Goal: Task Accomplishment & Management: Use online tool/utility

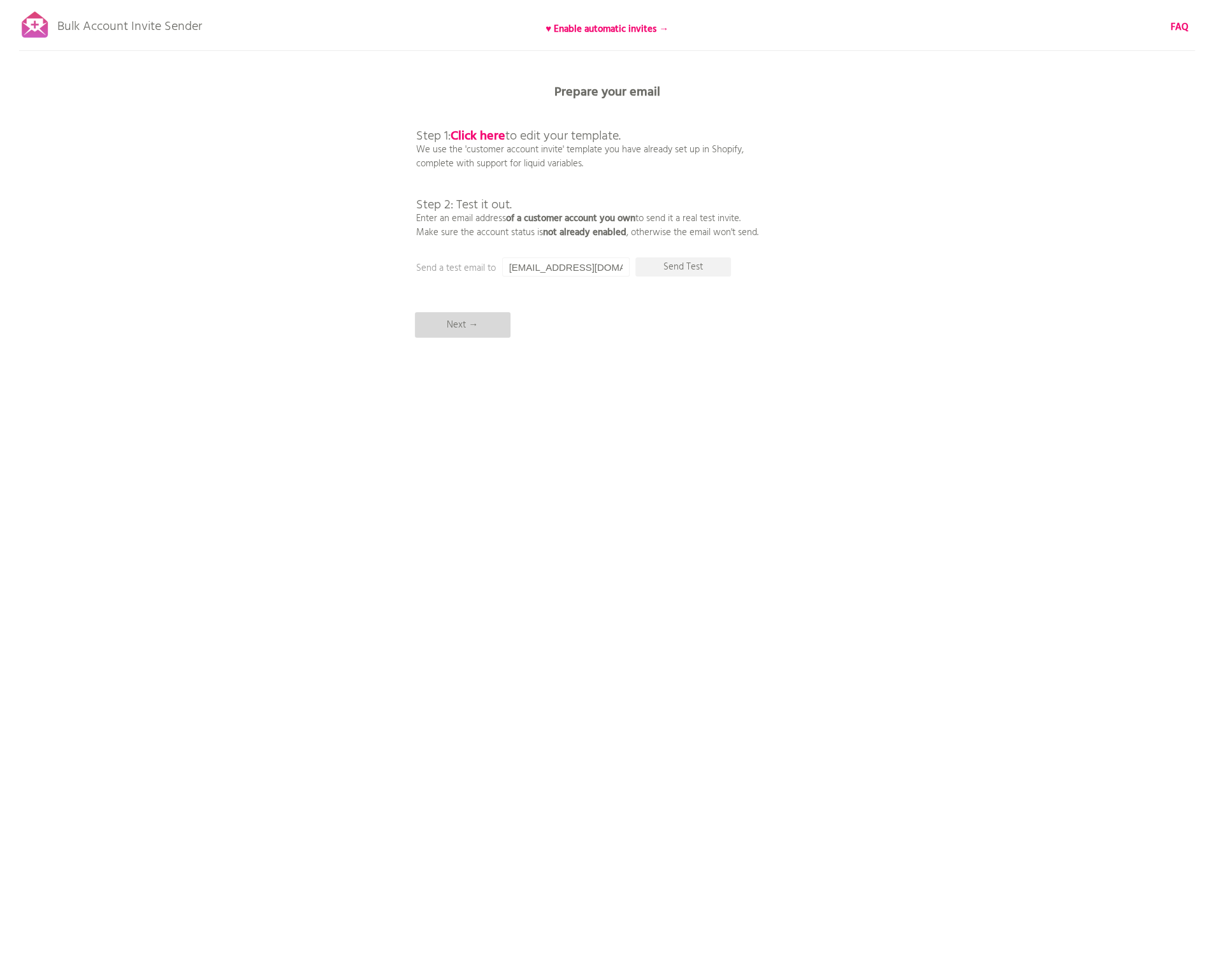
click at [469, 325] on p "Next →" at bounding box center [462, 325] width 95 height 26
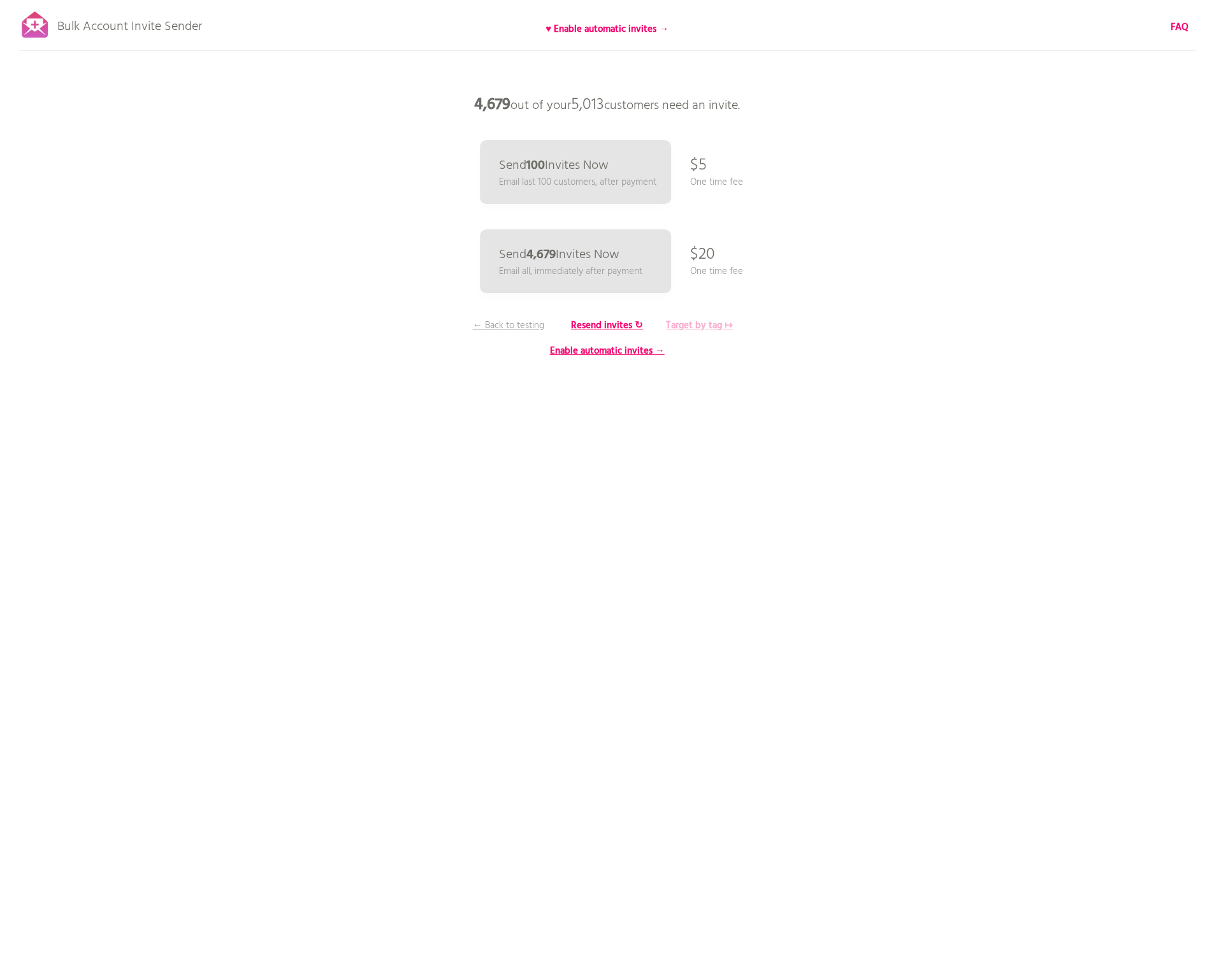
click at [705, 327] on b "Target by tag ↦" at bounding box center [699, 325] width 67 height 16
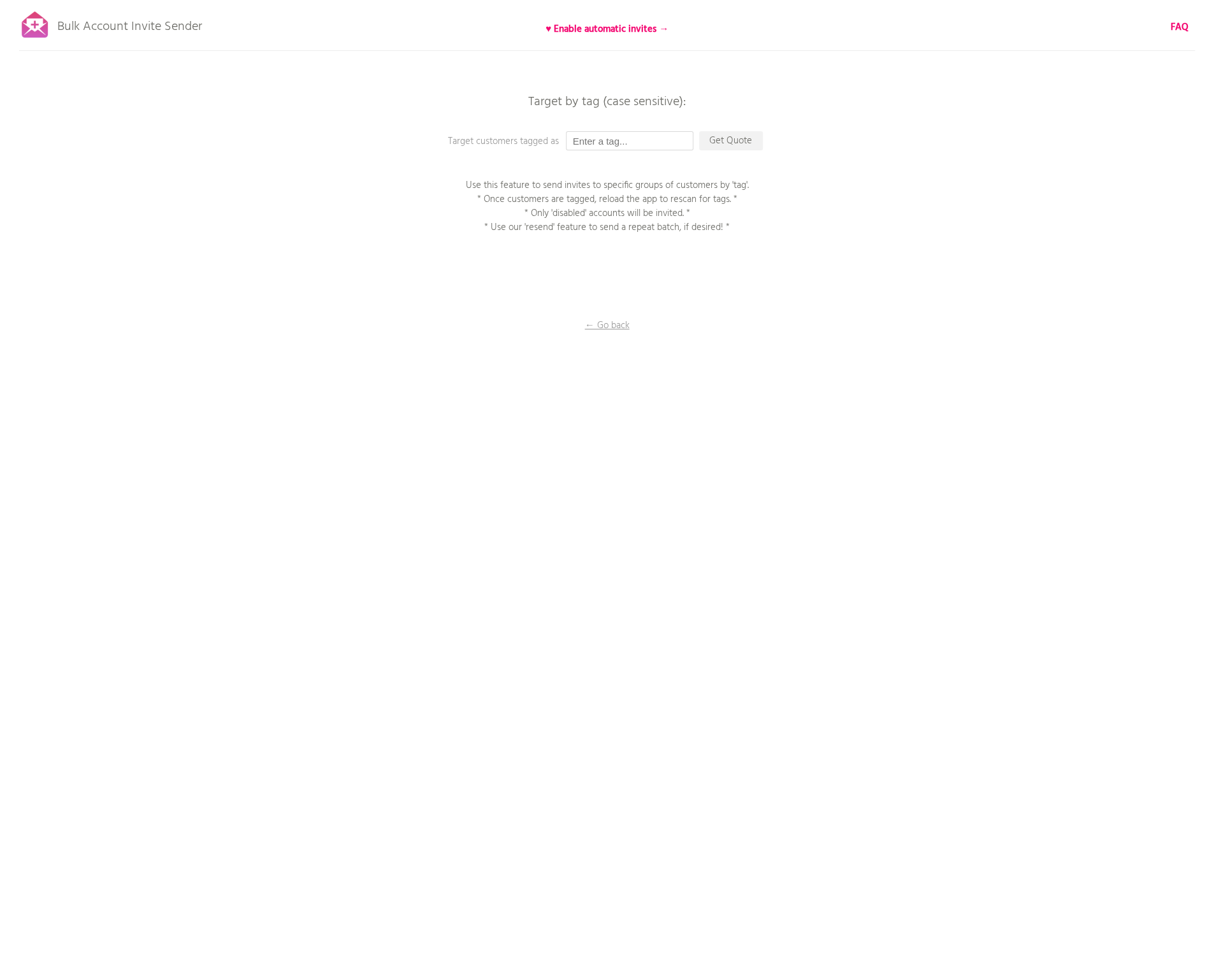
click at [641, 139] on input "text" at bounding box center [629, 140] width 127 height 19
click at [645, 140] on input "text" at bounding box center [629, 140] width 127 height 19
paste input "WHERE customer_tags CONTAINS 'from_old_store' AND customer_account_status = 'IN…"
type input "WHERE customer_tags CONTAINS 'from_old_store' AND customer_account_status = 'IN…"
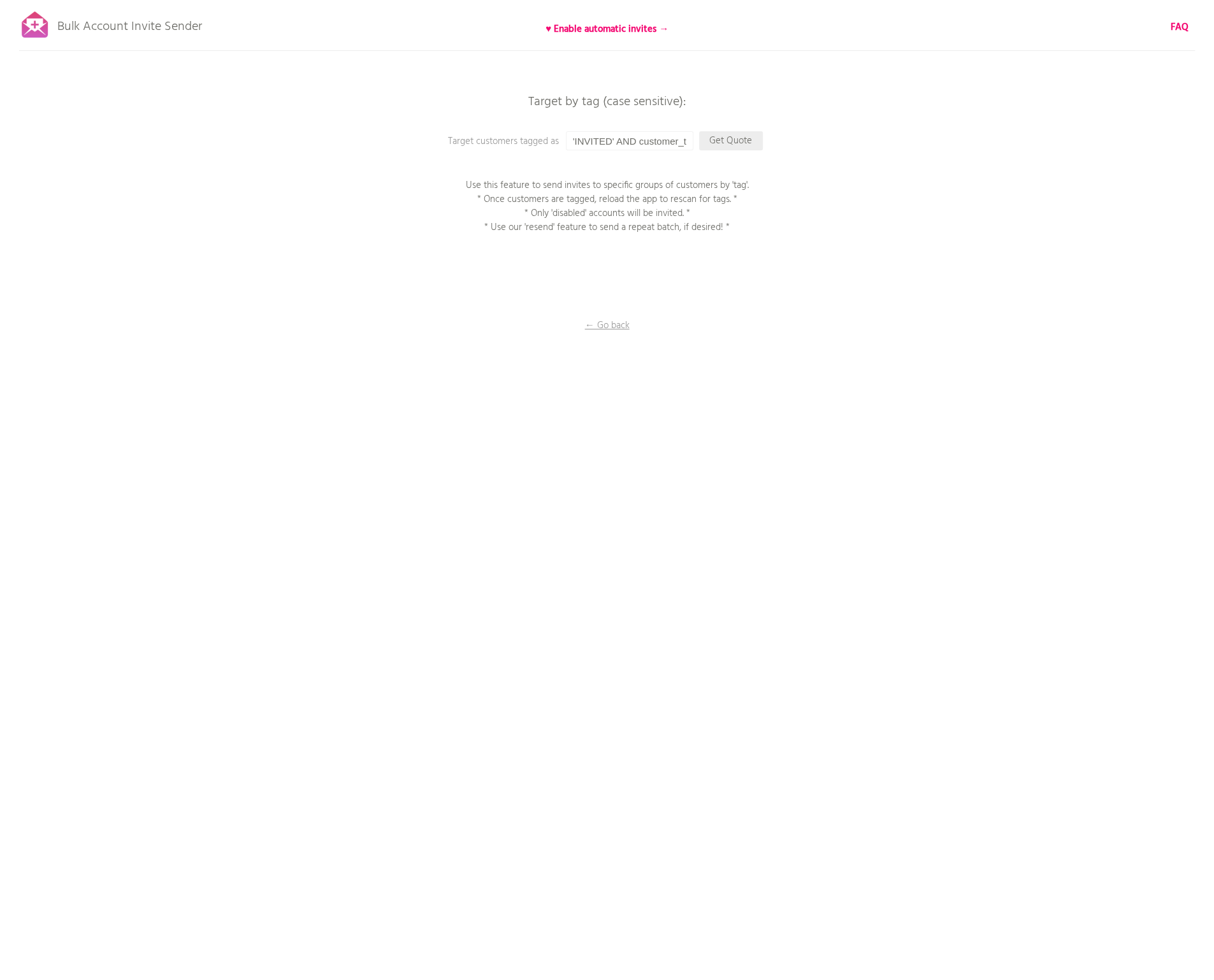
click at [737, 143] on p "Get Quote" at bounding box center [731, 140] width 64 height 19
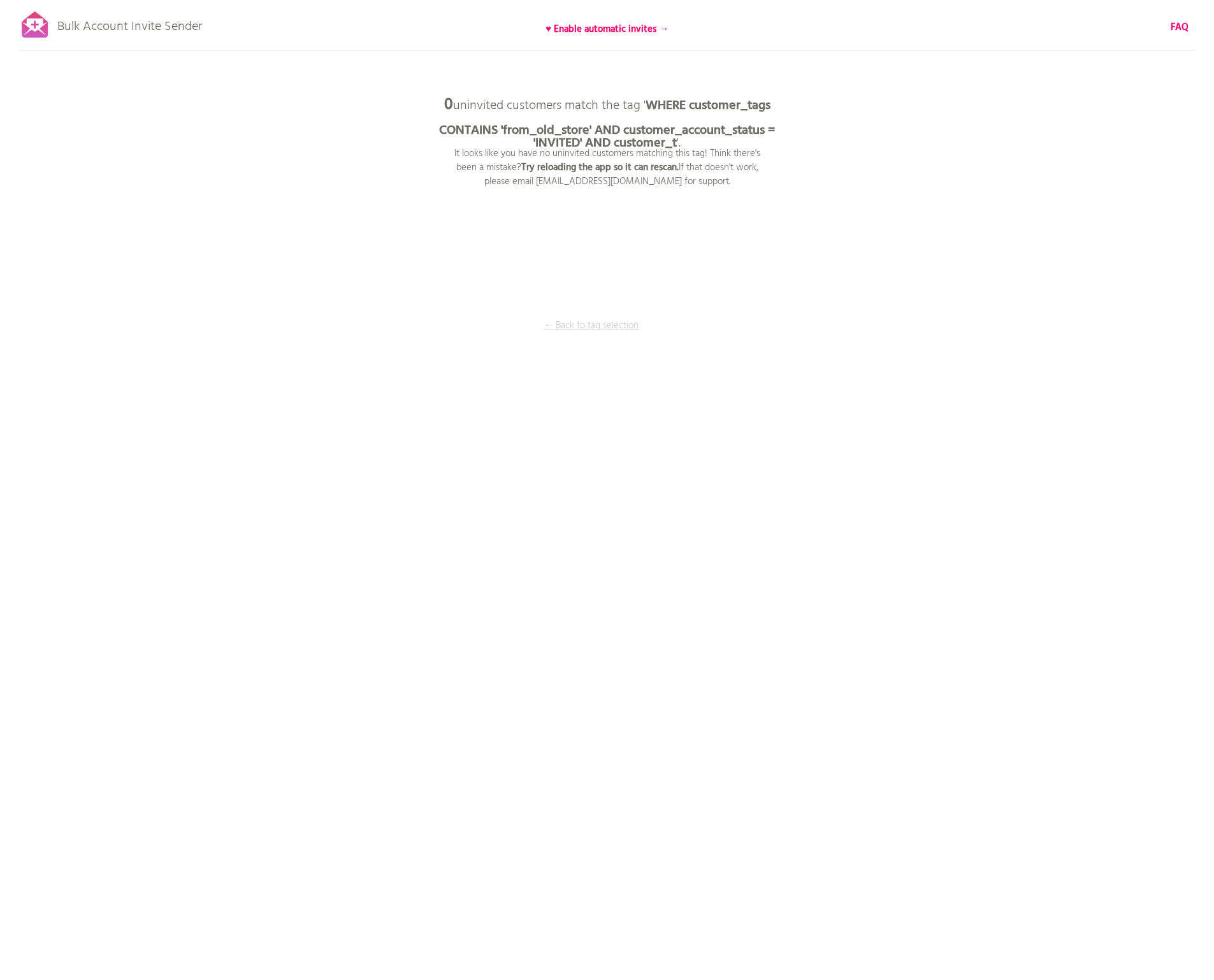
click at [607, 321] on p "← Back to tag selection" at bounding box center [590, 325] width 95 height 14
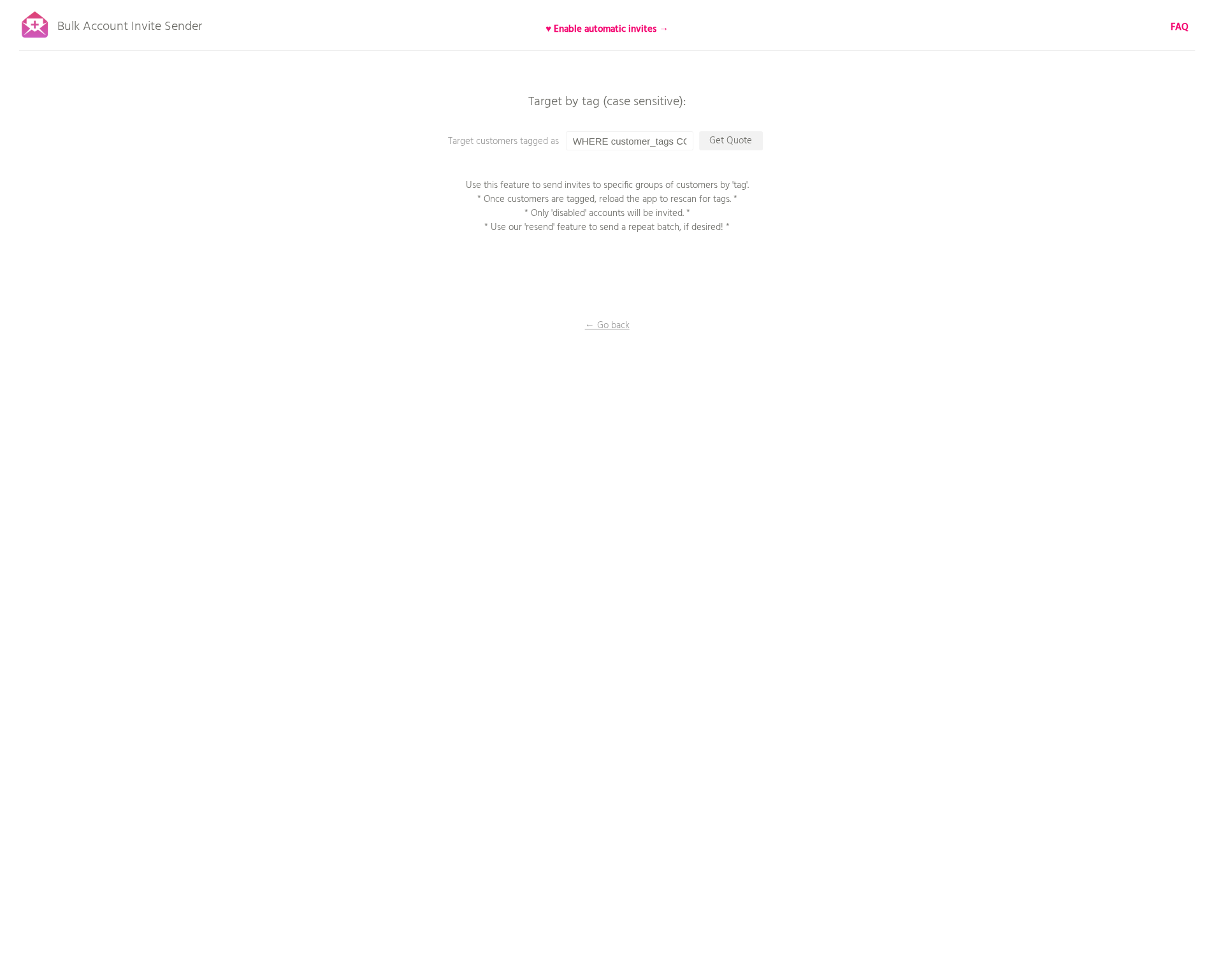
drag, startPoint x: 710, startPoint y: 215, endPoint x: 399, endPoint y: 175, distance: 313.6
click at [382, 175] on div "Bulk Account Invite Sender ♥ Enable automatic invites → FAQ Synced all customer…" at bounding box center [607, 223] width 1214 height 446
drag, startPoint x: 736, startPoint y: 231, endPoint x: 446, endPoint y: 179, distance: 294.6
click at [446, 179] on div "Bulk Account Invite Sender ♥ Enable automatic invites → FAQ Synced all customer…" at bounding box center [607, 223] width 1214 height 446
copy p "Use this feature to send invites to specific groups of customers by 'tag'. * On…"
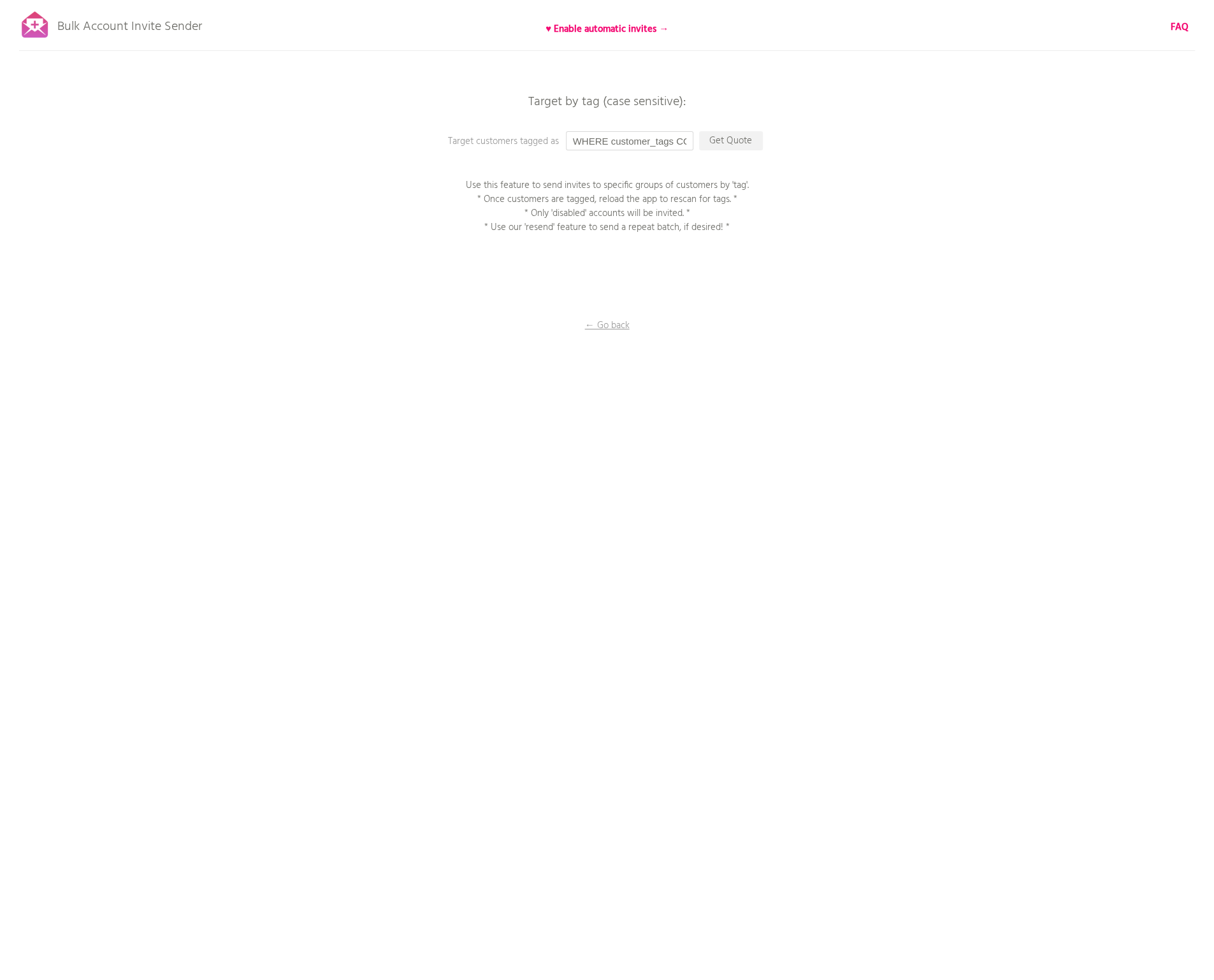
click at [577, 139] on input "WHERE customer_tags CONTAINS 'from_old_store' AND customer_account_status = 'IN…" at bounding box center [629, 140] width 127 height 19
drag, startPoint x: 568, startPoint y: 139, endPoint x: 782, endPoint y: 118, distance: 215.0
click at [782, 118] on div "Bulk Account Invite Sender ♥ Enable automatic invites → FAQ Synced all customer…" at bounding box center [607, 223] width 1214 height 446
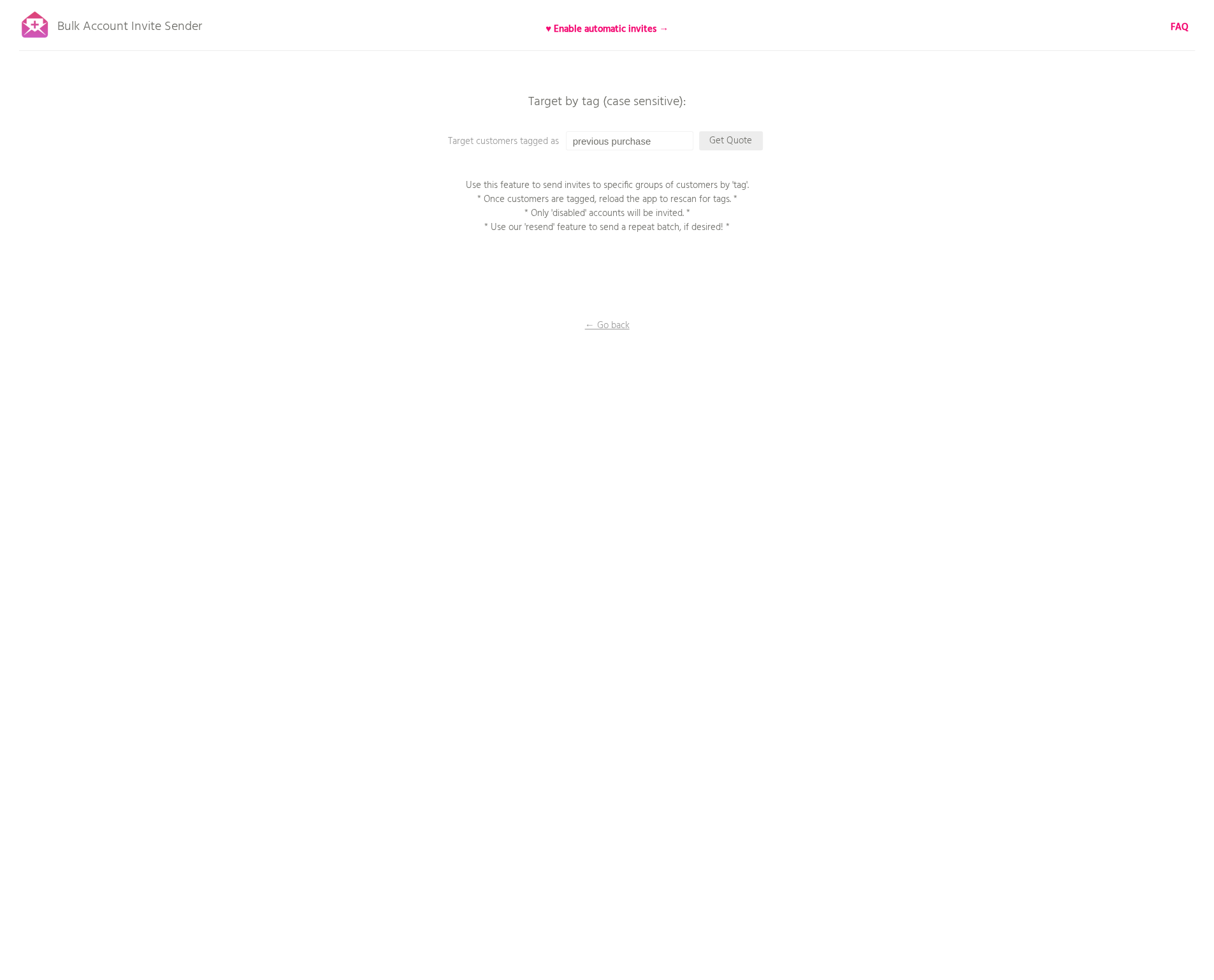
click at [727, 139] on p "Get Quote" at bounding box center [731, 140] width 64 height 19
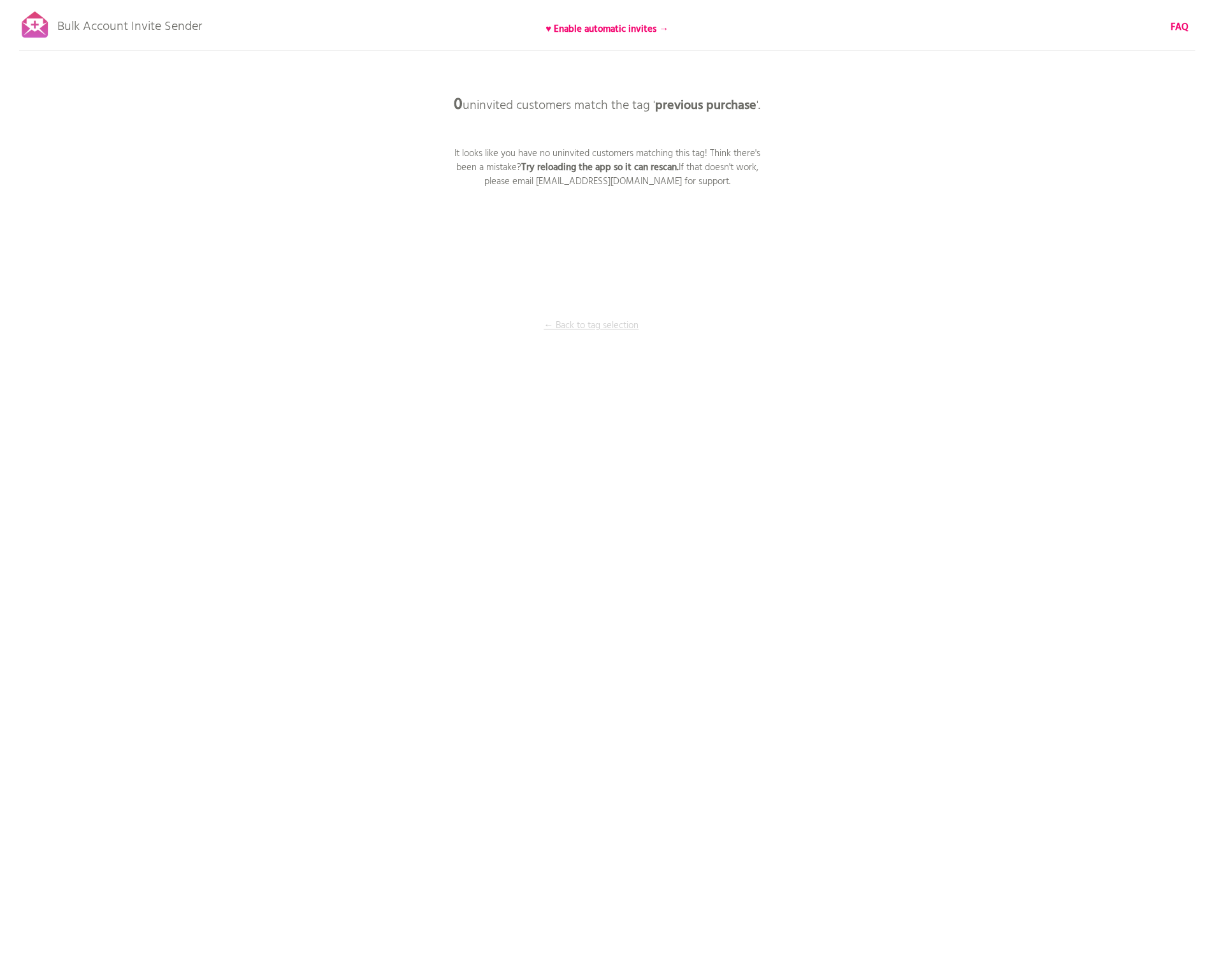
click at [605, 323] on p "← Back to tag selection" at bounding box center [590, 325] width 95 height 14
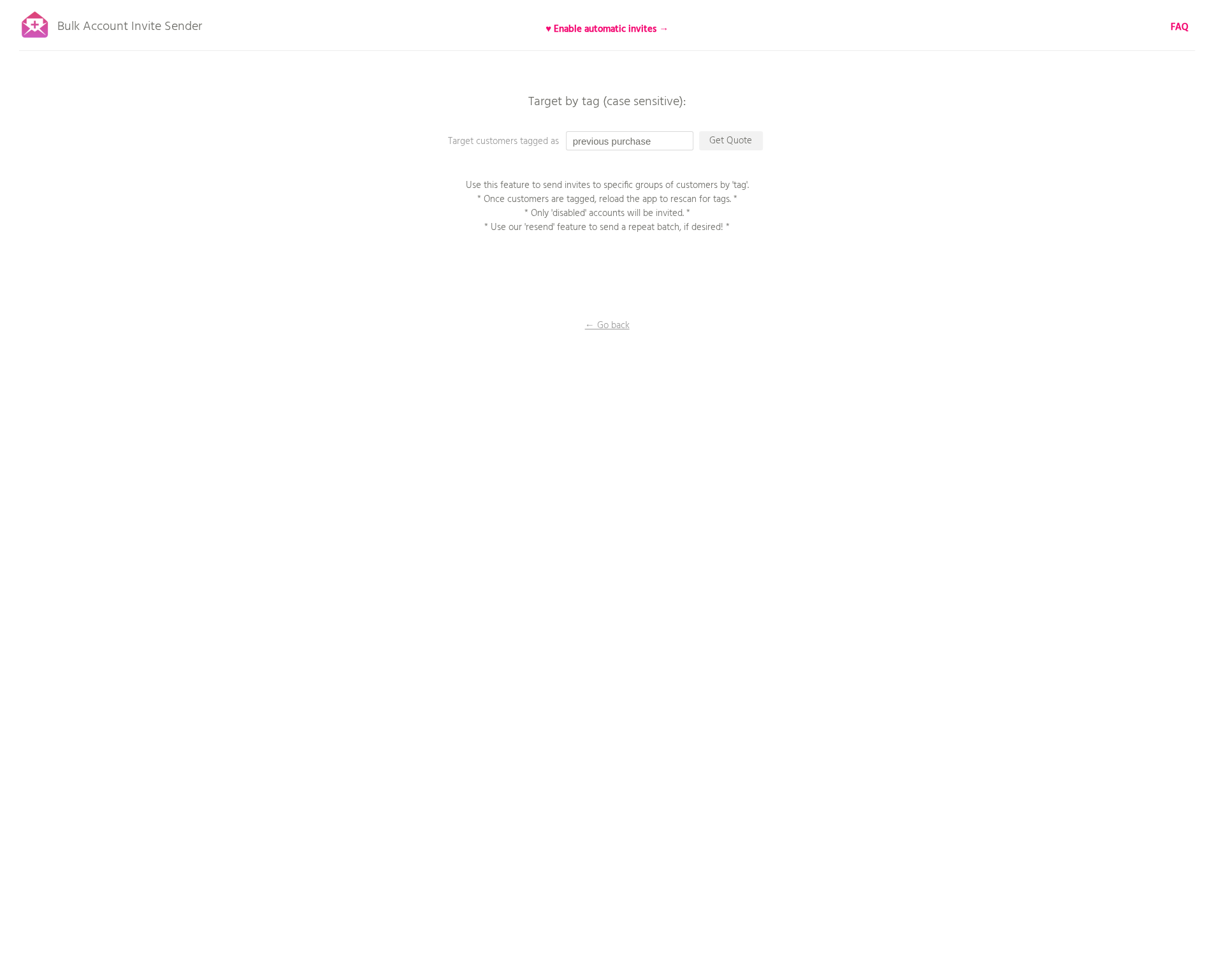
drag, startPoint x: 677, startPoint y: 136, endPoint x: 431, endPoint y: 135, distance: 246.0
click at [432, 135] on div "Bulk Account Invite Sender ♥ Enable automatic invites → FAQ Synced all customer…" at bounding box center [607, 223] width 1214 height 446
paste input "from_old_stor"
type input "from_old_store"
click at [725, 139] on p "Get Quote" at bounding box center [731, 140] width 64 height 19
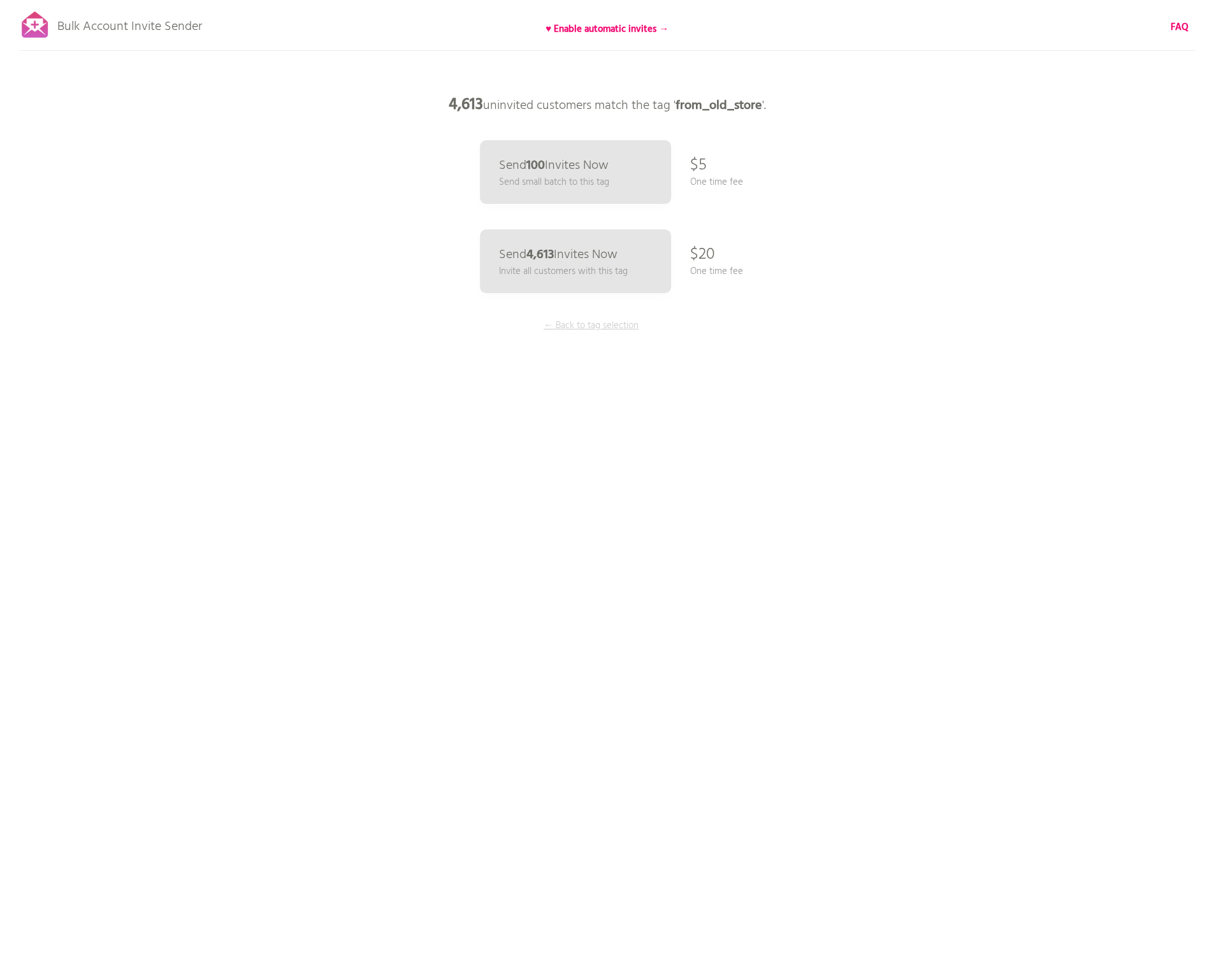
click at [600, 326] on p "← Back to tag selection" at bounding box center [590, 325] width 95 height 14
